Goal: Information Seeking & Learning: Learn about a topic

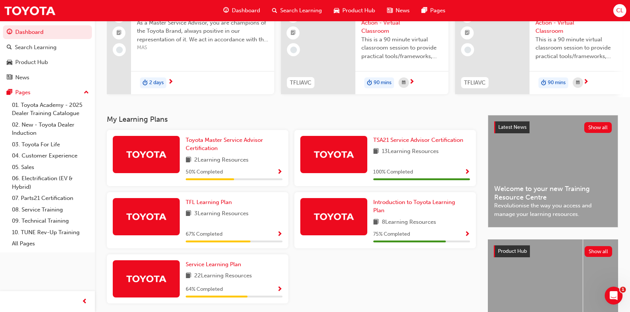
scroll to position [112, 0]
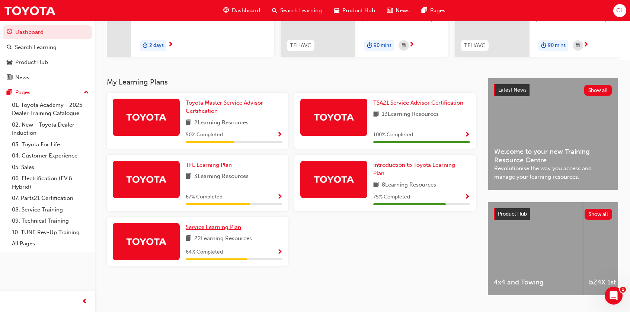
click at [211, 230] on span "Service Learning Plan" at bounding box center [213, 227] width 55 height 7
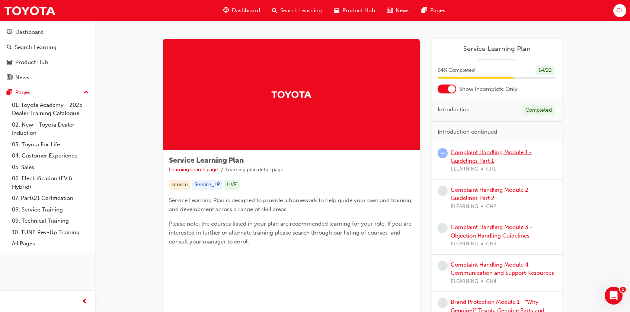
click at [472, 153] on link "Complaint Handling Module 1 - Guidelines Part 1" at bounding box center [490, 156] width 81 height 15
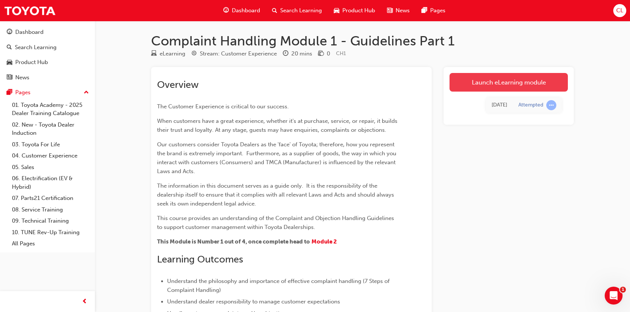
click at [487, 87] on link "Launch eLearning module" at bounding box center [508, 82] width 118 height 19
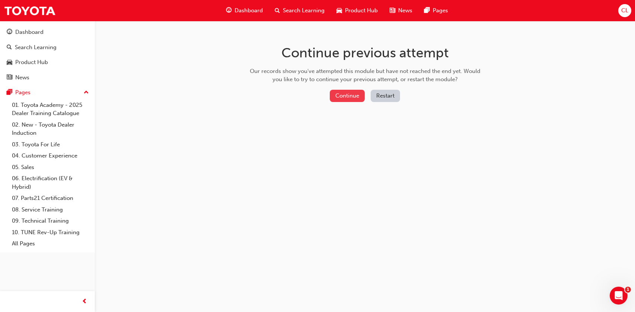
click at [354, 94] on button "Continue" at bounding box center [347, 96] width 35 height 12
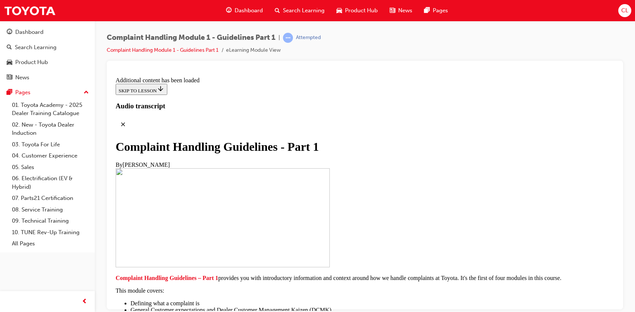
scroll to position [781, 0]
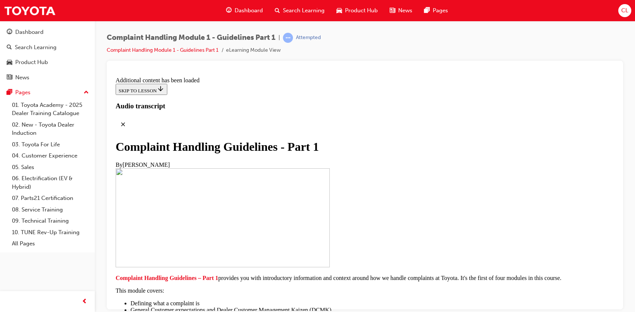
scroll to position [930, 0]
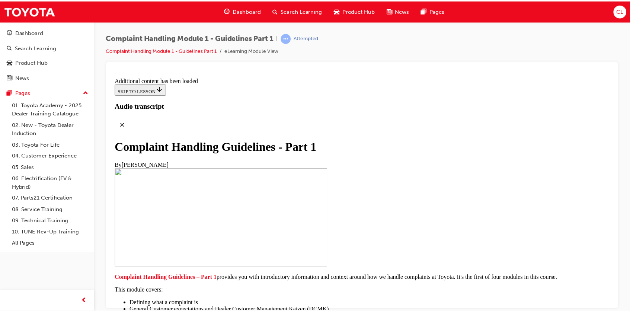
scroll to position [1116, 0]
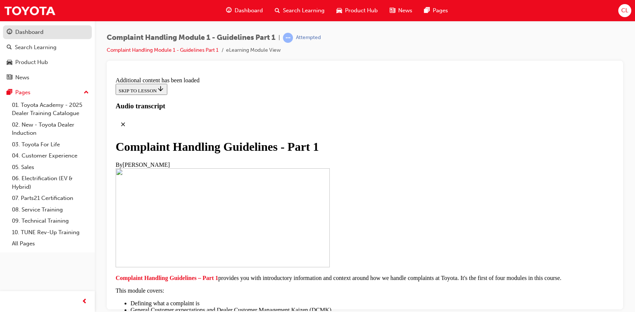
click at [27, 33] on div "Dashboard" at bounding box center [29, 32] width 28 height 9
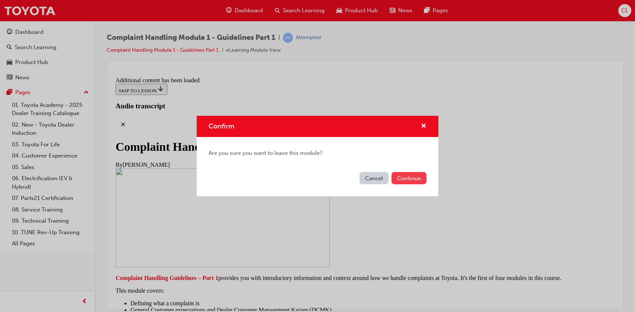
click at [399, 178] on button "Continue" at bounding box center [409, 178] width 35 height 12
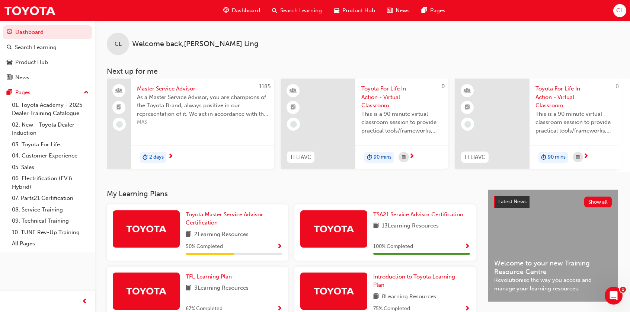
scroll to position [37, 0]
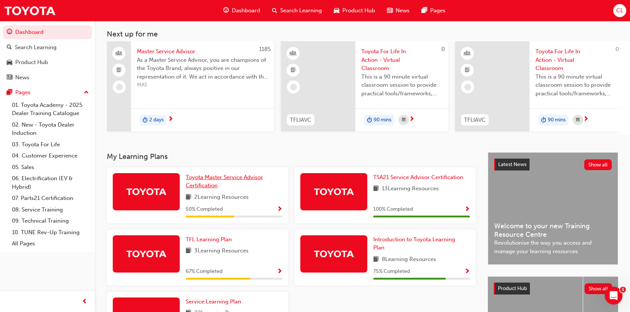
click at [229, 180] on span "Toyota Master Service Advisor Certification" at bounding box center [224, 181] width 77 height 15
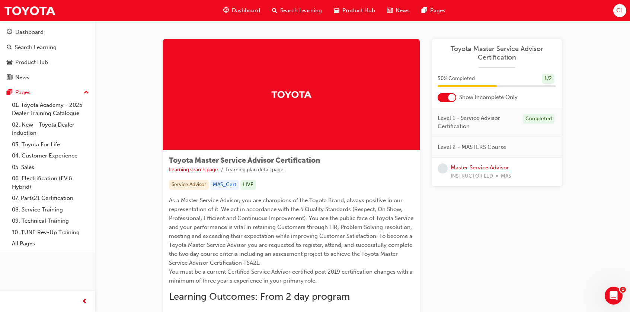
click at [492, 168] on link "Master Service Advisor" at bounding box center [479, 167] width 58 height 7
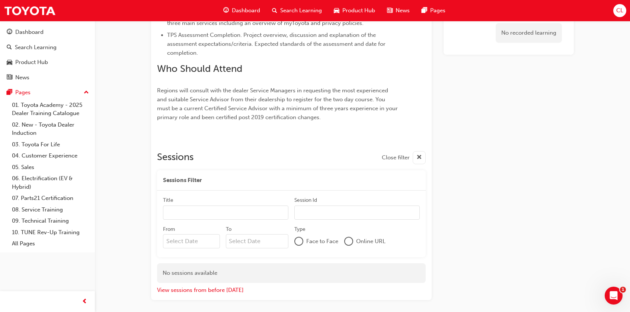
scroll to position [397, 0]
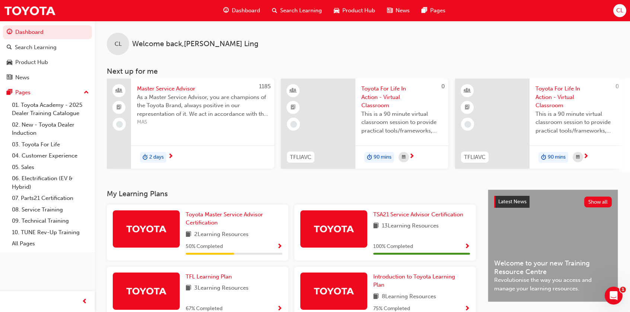
scroll to position [74, 0]
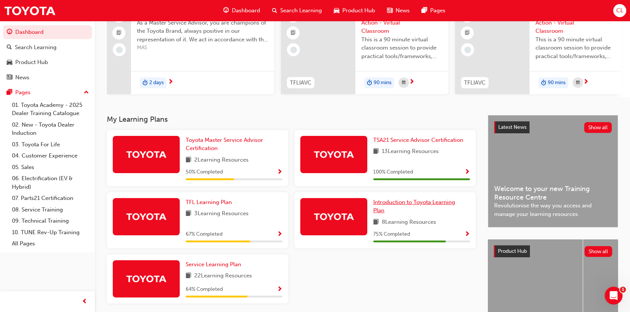
click at [420, 205] on span "Introduction to Toyota Learning Plan" at bounding box center [414, 206] width 82 height 15
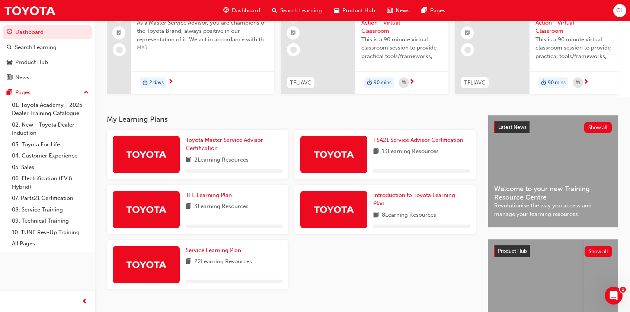
scroll to position [112, 0]
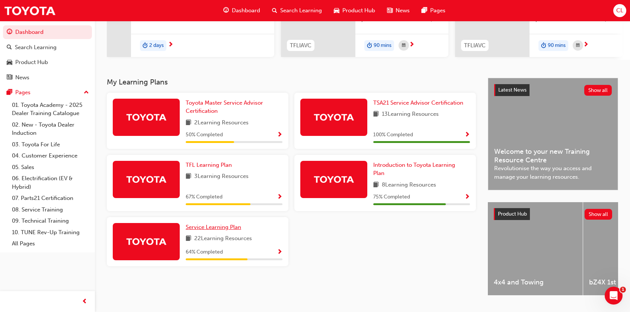
click at [220, 230] on span "Service Learning Plan" at bounding box center [213, 227] width 55 height 7
